Goal: Task Accomplishment & Management: Manage account settings

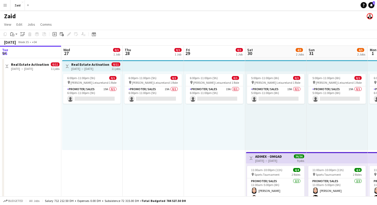
scroll to position [0, 138]
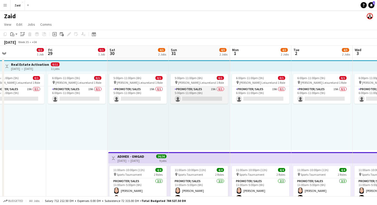
click at [187, 88] on app-card-role "Promoter/ Sales 19A 0/1 5:00pm-11:00pm (6h) single-neutral-actions" at bounding box center [198, 94] width 57 height 17
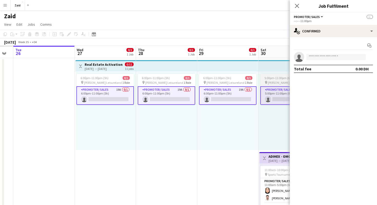
scroll to position [0, 156]
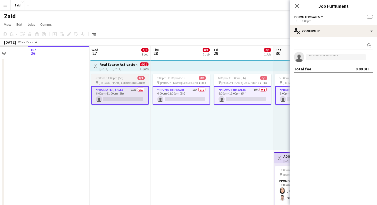
click at [130, 85] on app-job-card "6:00pm-11:00pm (5h) 0/1 pin [PERSON_NAME] Leisureland 1 Role Promoter/ Sales 19…" at bounding box center [119, 89] width 57 height 31
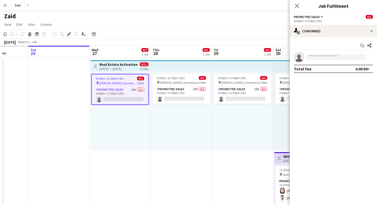
click at [129, 83] on div "pin [PERSON_NAME] Leisureland 1 Role" at bounding box center [120, 83] width 56 height 4
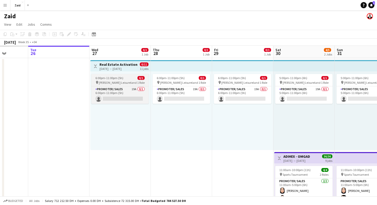
click at [129, 83] on div "pin [PERSON_NAME] Leisureland 1 Role" at bounding box center [119, 82] width 57 height 4
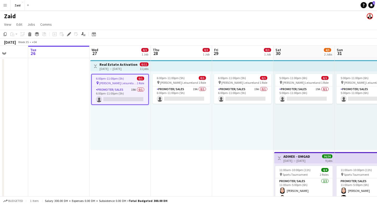
click at [129, 83] on div "pin [PERSON_NAME] Leisureland 1 Role" at bounding box center [120, 83] width 56 height 4
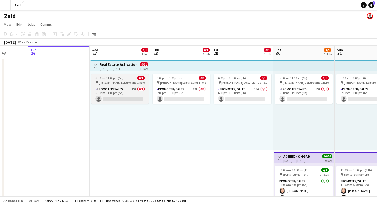
click at [129, 83] on div "pin [PERSON_NAME] Leisureland 1 Role" at bounding box center [119, 82] width 57 height 4
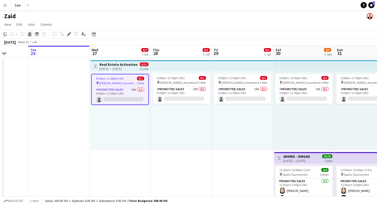
click at [29, 32] on icon "Delete" at bounding box center [30, 34] width 4 height 4
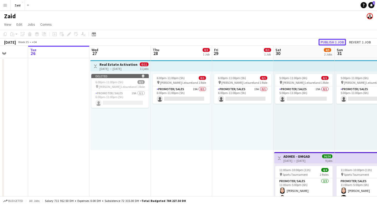
click at [339, 41] on button "Publish 1 job" at bounding box center [331, 42] width 27 height 7
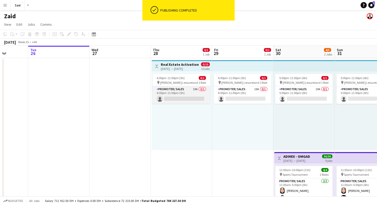
click at [191, 93] on app-card-role "Promoter/ Sales 19A 0/1 6:00pm-11:00pm (5h) single-neutral-actions" at bounding box center [180, 94] width 57 height 17
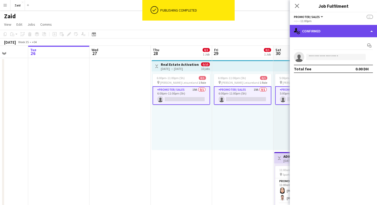
click at [357, 25] on div "single-neutral-actions-check-2 Confirmed" at bounding box center [333, 31] width 87 height 12
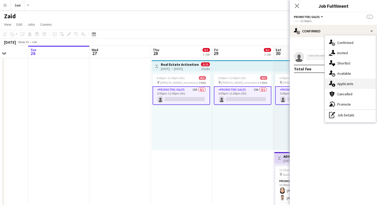
click at [351, 83] on div "single-neutral-actions-information Applicants" at bounding box center [350, 83] width 51 height 10
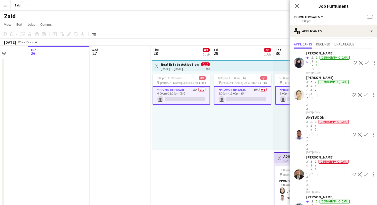
scroll to position [0, 0]
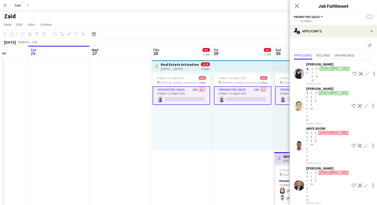
click at [327, 126] on div "ANYE ADONI" at bounding box center [327, 128] width 43 height 5
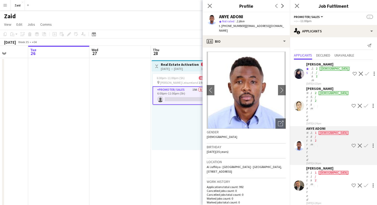
scroll to position [85, 0]
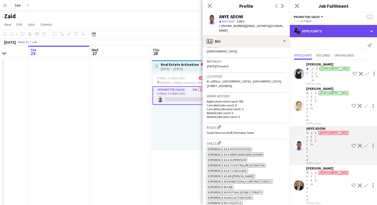
click at [321, 30] on div "single-neutral-actions-information Applicants" at bounding box center [333, 31] width 87 height 12
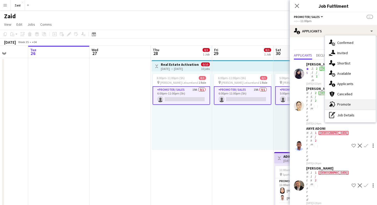
click at [345, 100] on div "advertising-megaphone Promote" at bounding box center [350, 104] width 51 height 10
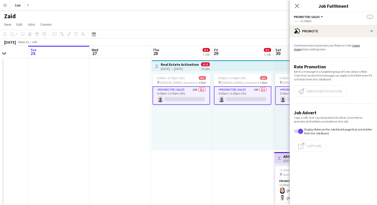
click at [186, 60] on app-top-bar "Toggle View Real Estate Activation [DATE] → [DATE] 0/10 10 jobs" at bounding box center [181, 65] width 60 height 11
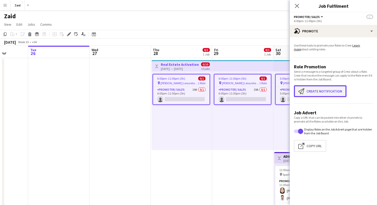
click at [328, 96] on button "Create notification Create notification" at bounding box center [320, 91] width 53 height 12
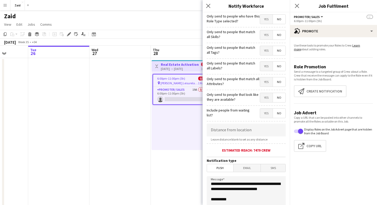
click at [266, 94] on span "Yes" at bounding box center [266, 97] width 13 height 9
click at [267, 81] on span "Yes" at bounding box center [266, 81] width 13 height 9
click at [267, 66] on span "Yes" at bounding box center [266, 66] width 13 height 9
click at [269, 43] on form "**********" at bounding box center [245, 147] width 87 height 270
click at [269, 47] on span "Yes" at bounding box center [266, 50] width 13 height 9
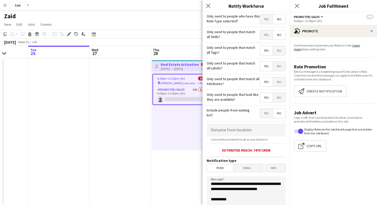
click at [269, 37] on span "Yes" at bounding box center [266, 34] width 13 height 9
click at [268, 23] on span "Yes" at bounding box center [266, 19] width 13 height 9
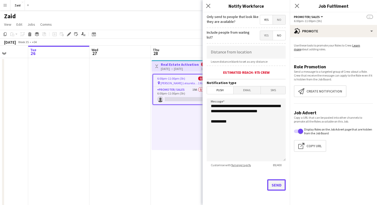
click at [278, 187] on button "Send" at bounding box center [276, 184] width 18 height 11
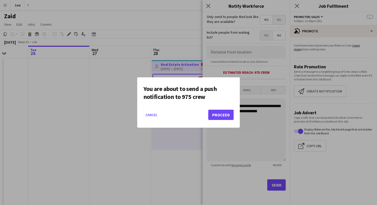
click at [220, 108] on mat-dialog-actions "Cancel Proceed" at bounding box center [188, 117] width 90 height 22
click at [220, 118] on button "Proceed" at bounding box center [220, 114] width 25 height 10
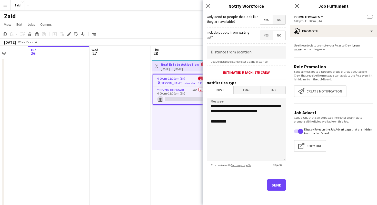
click at [198, 131] on div "6:00pm-11:00pm (5h) 0/1 pin [PERSON_NAME] Leisureland 1 Role Promoter/ Sales 19…" at bounding box center [181, 110] width 60 height 78
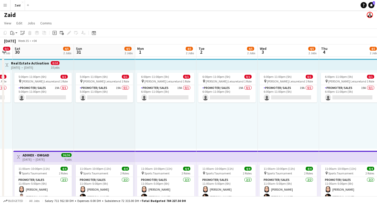
scroll to position [0, 0]
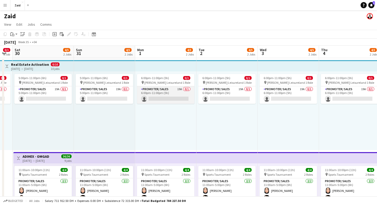
click at [188, 96] on app-card-role "Promoter/ Sales 19A 0/1 6:00pm-11:00pm (5h) single-neutral-actions" at bounding box center [165, 94] width 57 height 17
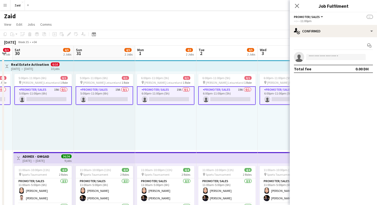
click at [207, 47] on app-board-header-date "Tue 2 4/5 2 Jobs" at bounding box center [226, 52] width 61 height 12
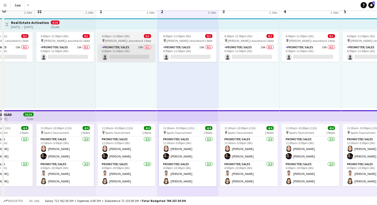
scroll to position [47, 0]
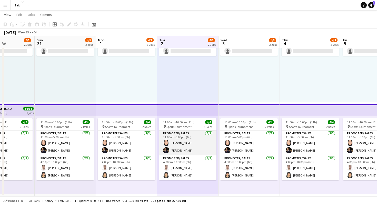
click at [188, 134] on app-card-role "Promoter/ Sales [DATE] 11:00am-5:00pm (6h) [PERSON_NAME] [PERSON_NAME]" at bounding box center [187, 142] width 57 height 25
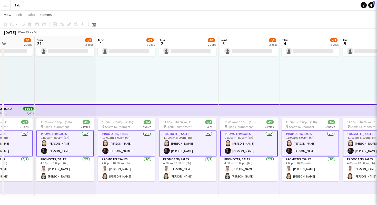
click at [195, 94] on div "6:00pm-11:00pm (5h) 0/1 pin [PERSON_NAME] Leisureland 1 Role Promoter/ Sales 19…" at bounding box center [187, 63] width 61 height 78
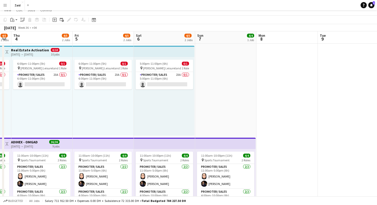
scroll to position [0, 0]
